Goal: Check status: Check status

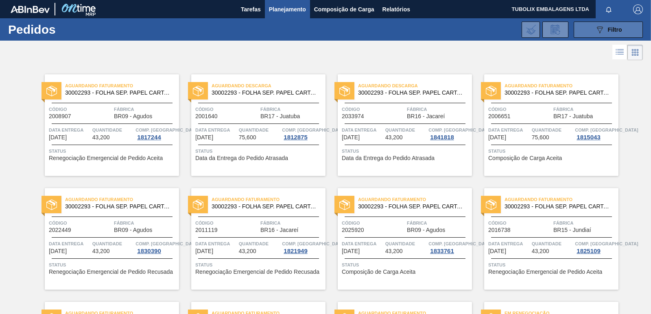
click at [595, 30] on icon "089F7B8B-B2A5-4AFE-B5C0-19BA573D28AC" at bounding box center [600, 30] width 10 height 10
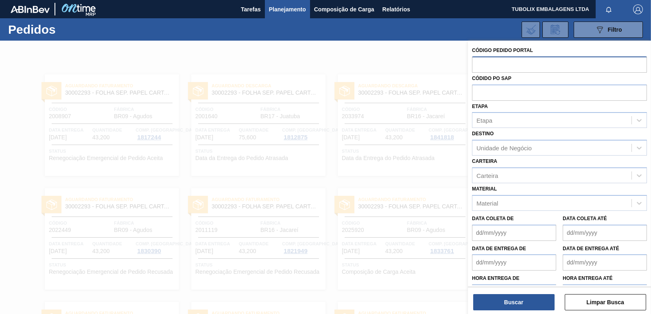
click at [484, 62] on input "text" at bounding box center [559, 64] width 175 height 15
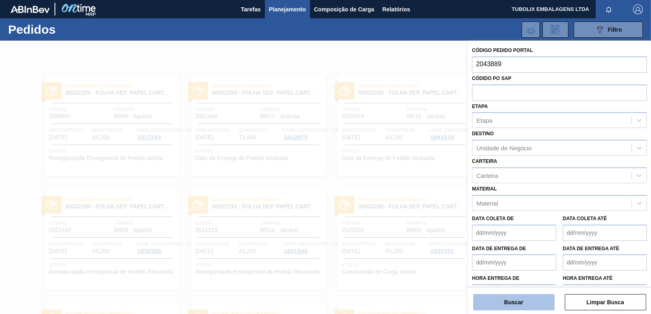
type input "2043889"
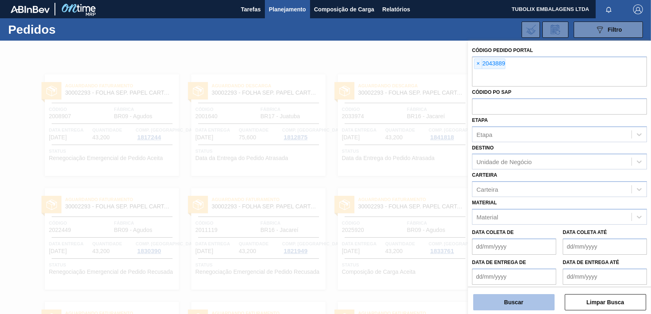
click at [532, 307] on button "Buscar" at bounding box center [513, 302] width 81 height 16
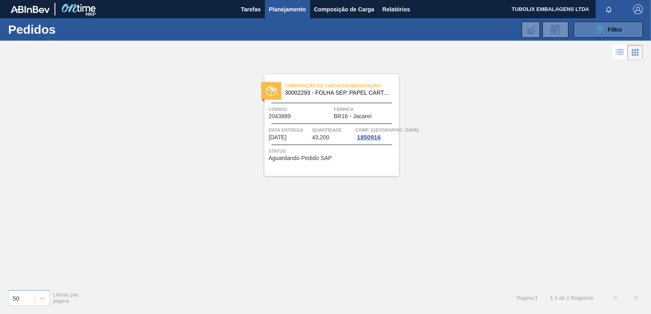
click at [614, 26] on span "Filtro" at bounding box center [615, 29] width 14 height 7
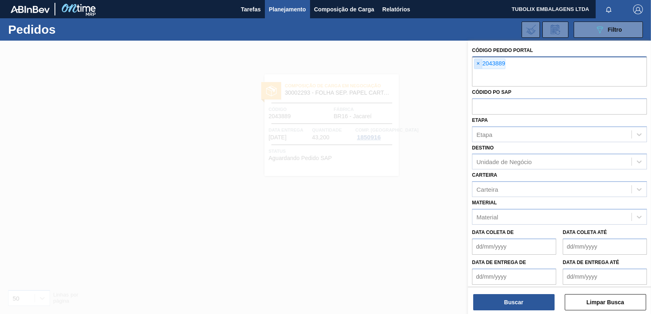
click at [479, 64] on span "×" at bounding box center [478, 64] width 8 height 10
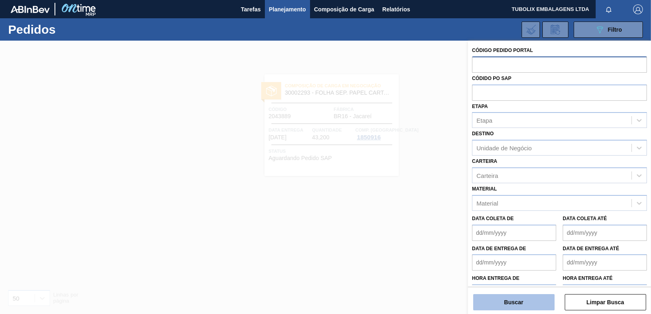
click at [526, 301] on button "Buscar" at bounding box center [513, 302] width 81 height 16
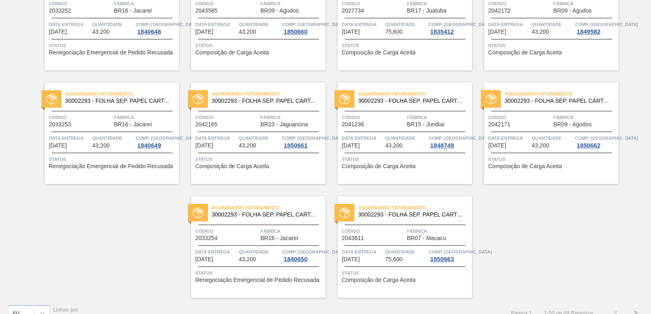
scroll to position [1258, 0]
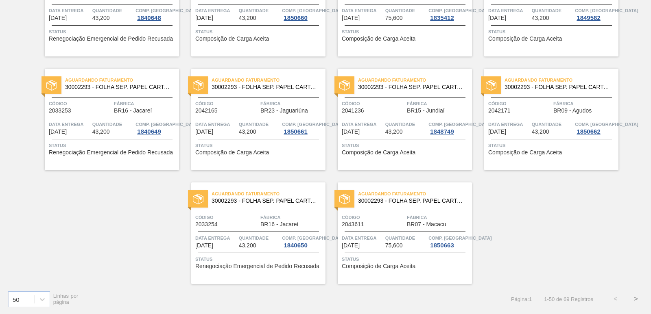
click at [634, 298] on button ">" at bounding box center [635, 299] width 20 height 20
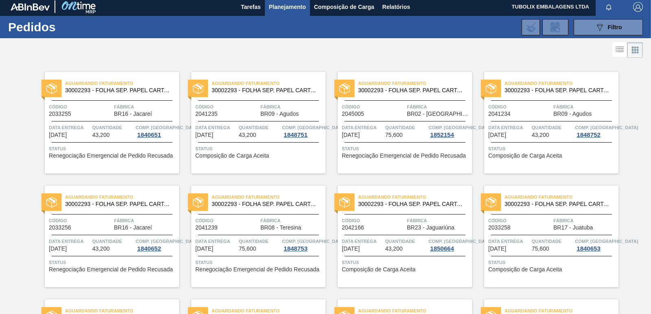
scroll to position [0, 0]
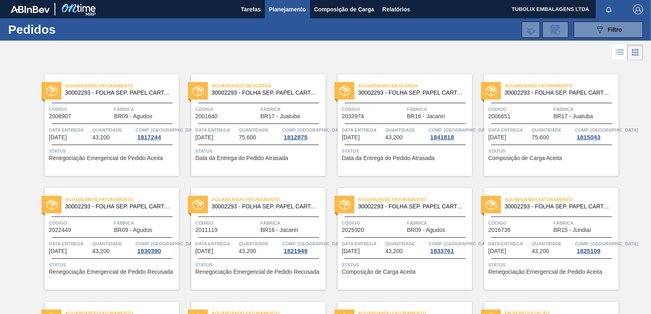
click at [115, 209] on span "30002293 - FOLHA SEP. PAPEL CARTAO 1200x1000M 350g" at bounding box center [118, 207] width 107 height 6
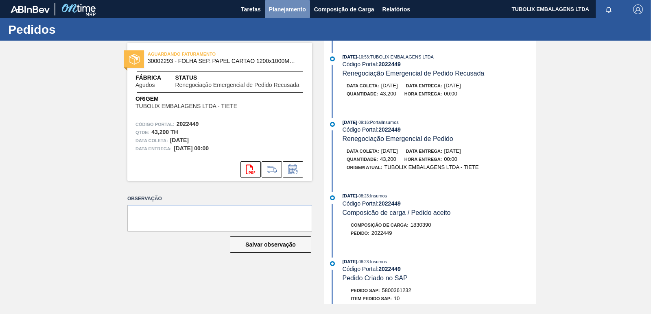
click at [296, 13] on span "Planejamento" at bounding box center [287, 9] width 37 height 10
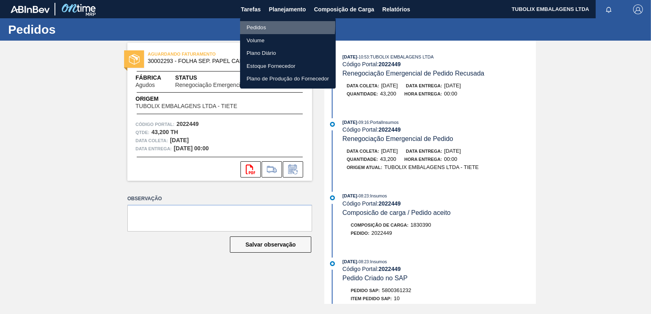
click at [256, 26] on li "Pedidos" at bounding box center [288, 27] width 96 height 13
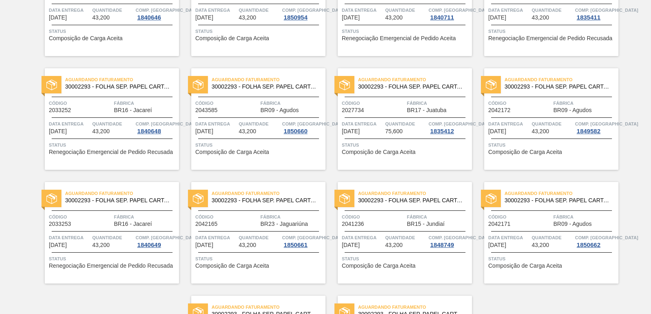
scroll to position [1258, 0]
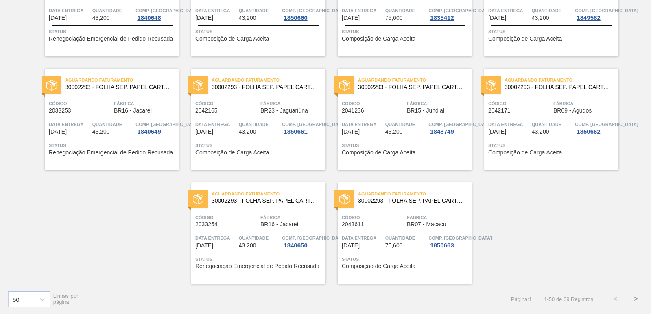
click at [635, 298] on button ">" at bounding box center [635, 299] width 20 height 20
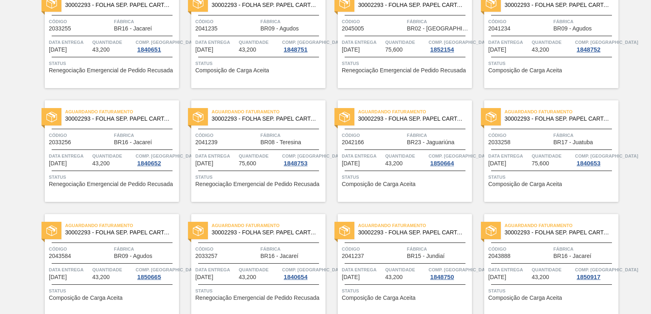
scroll to position [0, 0]
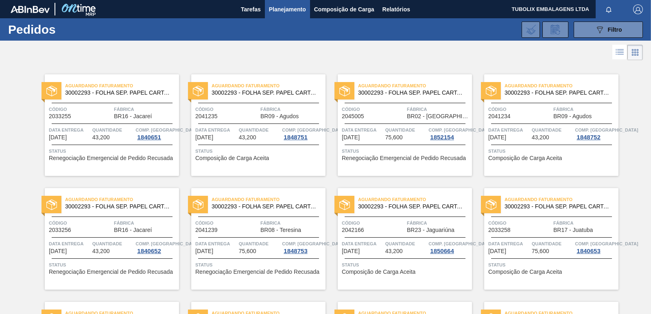
click at [283, 8] on span "Planejamento" at bounding box center [287, 9] width 37 height 10
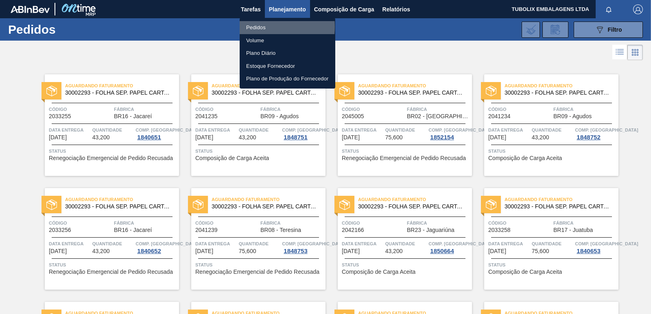
click at [254, 27] on li "Pedidos" at bounding box center [288, 27] width 96 height 13
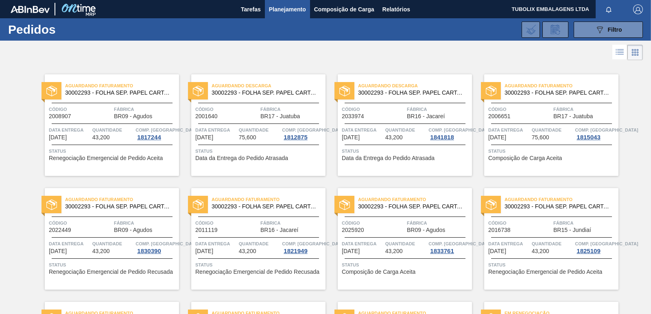
click at [379, 103] on div "Aguardando Descarga 30002293 - FOLHA SEP. PAPEL CARTAO 1200x1000M 350g Código 2…" at bounding box center [405, 125] width 134 height 102
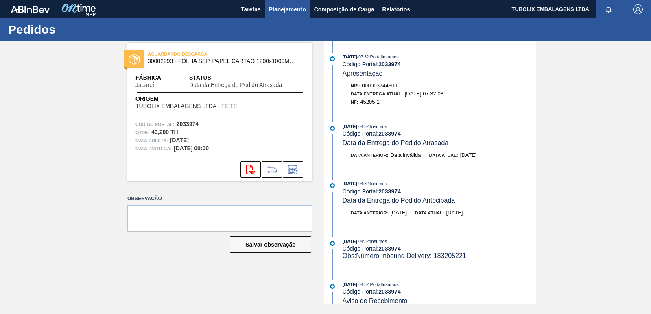
click at [292, 9] on span "Planejamento" at bounding box center [287, 9] width 37 height 10
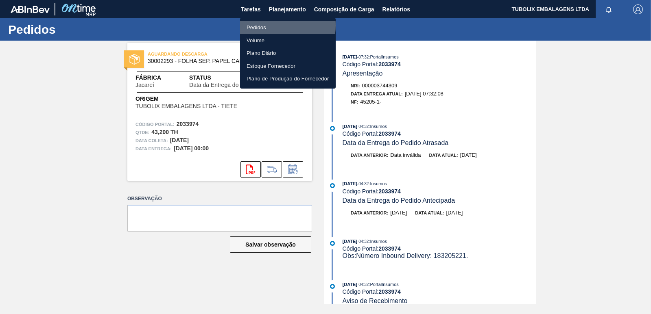
click at [263, 25] on li "Pedidos" at bounding box center [288, 27] width 96 height 13
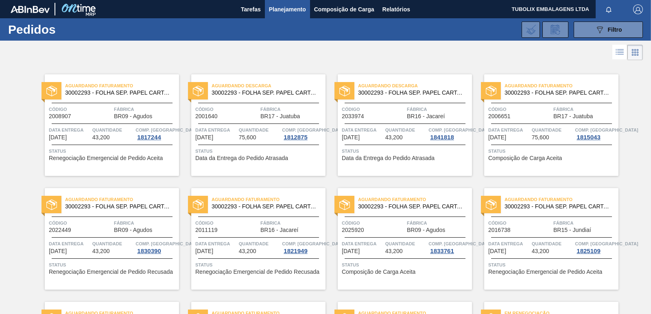
click at [637, 7] on img "button" at bounding box center [638, 9] width 10 height 10
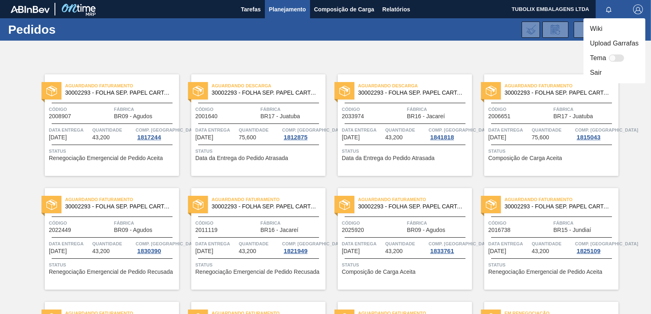
click at [601, 73] on li "Sair" at bounding box center [614, 72] width 62 height 15
